Goal: Information Seeking & Learning: Understand process/instructions

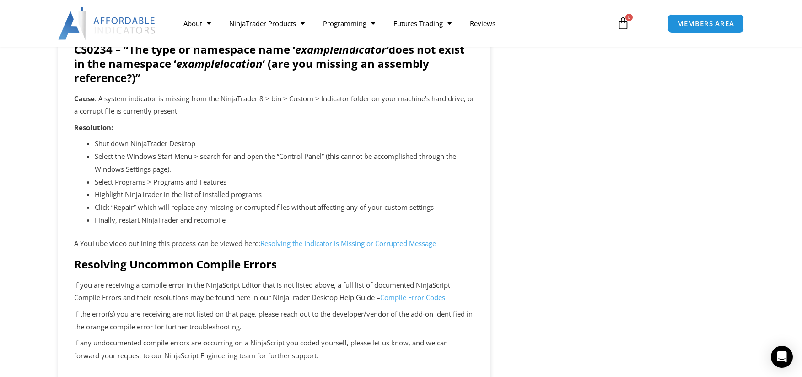
scroll to position [1831, 0]
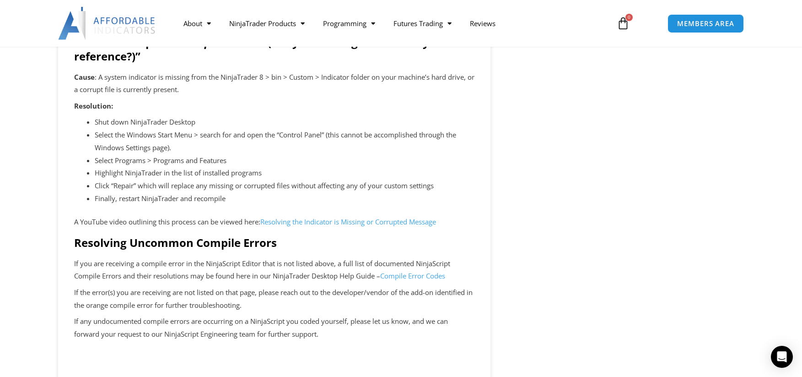
click at [316, 224] on link "Resolving the Indicator is Missing or Corrupted Message" at bounding box center [348, 221] width 176 height 9
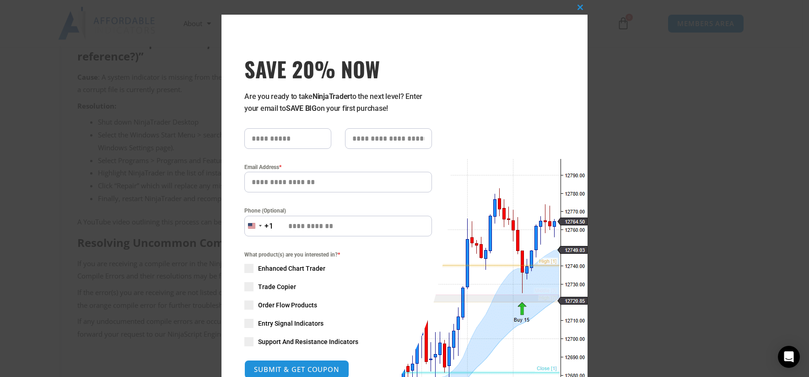
click at [648, 122] on div "Close this module SAVE 20% NOW Are you ready to take NinjaTrader to the next le…" at bounding box center [404, 188] width 809 height 377
